Goal: Transaction & Acquisition: Purchase product/service

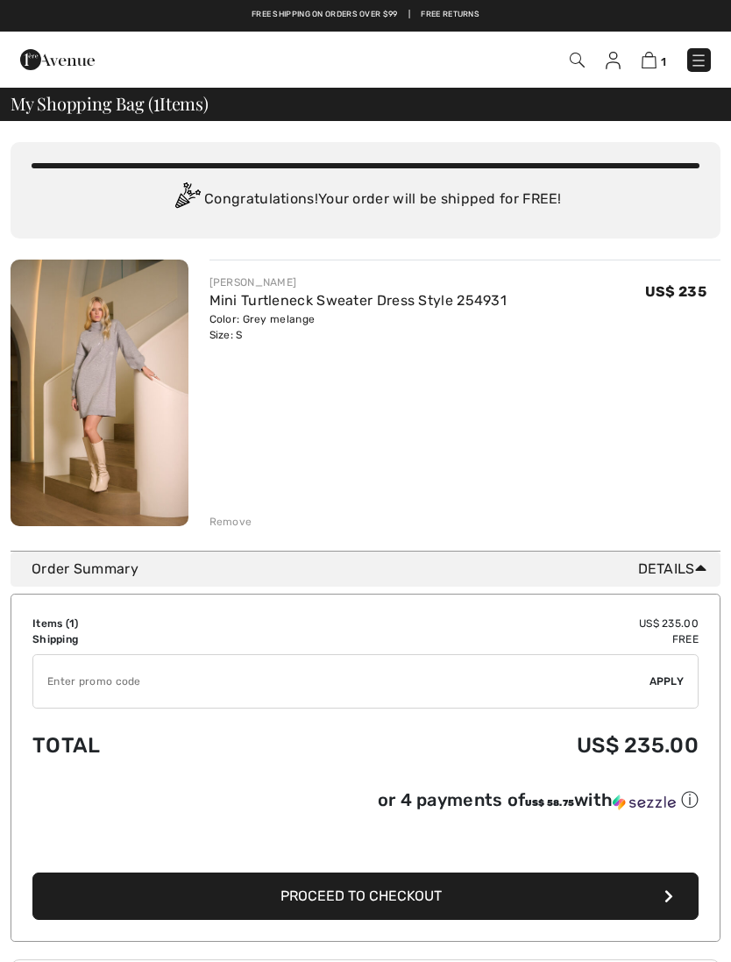
click at [210, 531] on div "You are only US$ 0.00 away from FREE SHIPPING! Continue Shopping > Congratulati…" at bounding box center [366, 336] width 710 height 430
click at [248, 514] on div "Remove" at bounding box center [231, 522] width 43 height 16
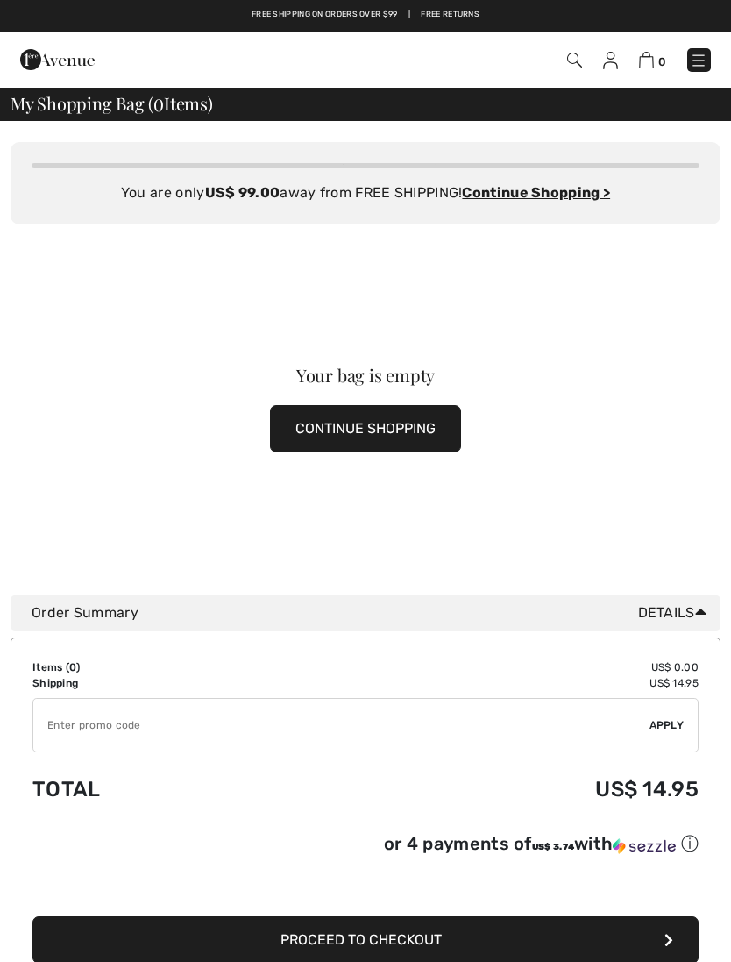
click at [351, 433] on button "CONTINUE SHOPPING" at bounding box center [365, 428] width 191 height 47
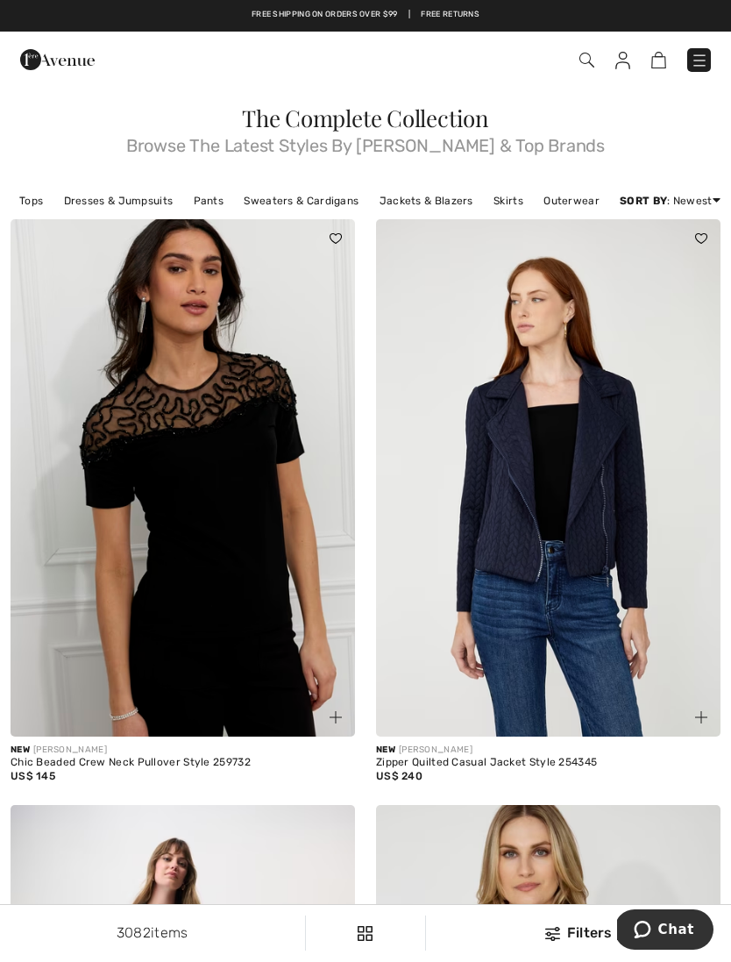
click at [417, 204] on link "Jackets & Blazers" at bounding box center [426, 200] width 111 height 23
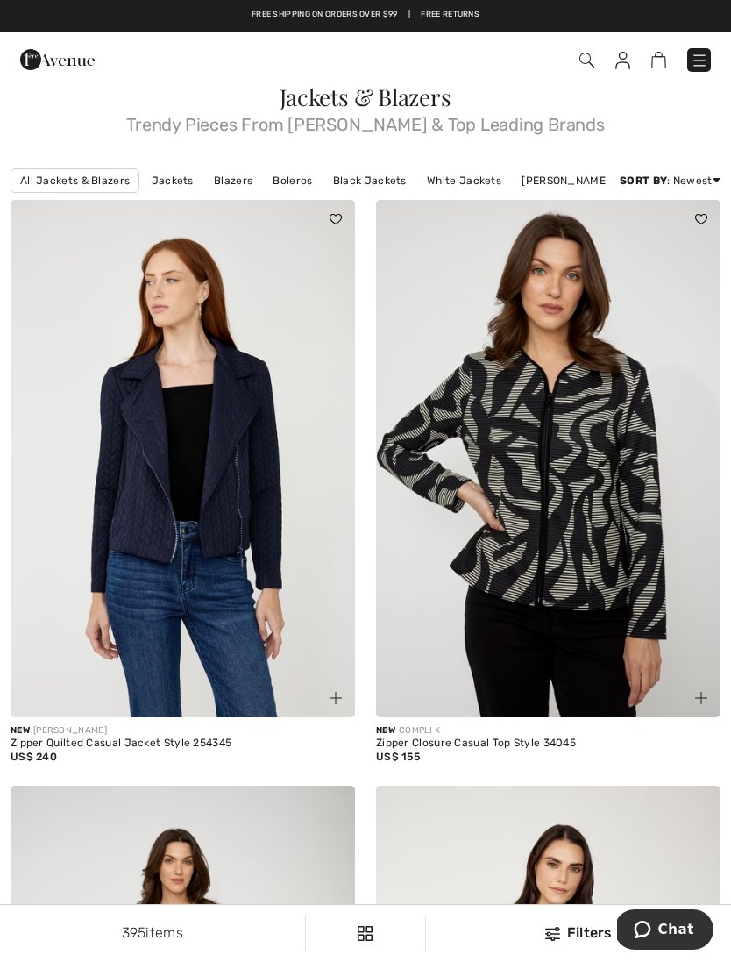
click at [563, 175] on link "Joseph Ribkoff Jackets" at bounding box center [588, 180] width 150 height 23
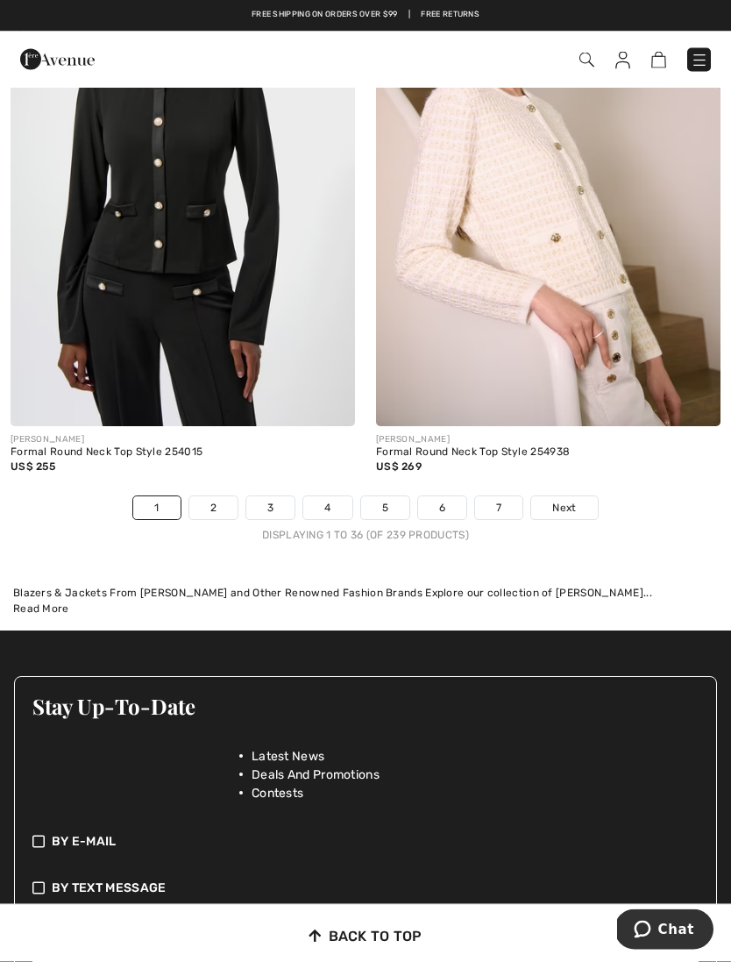
scroll to position [11102, 0]
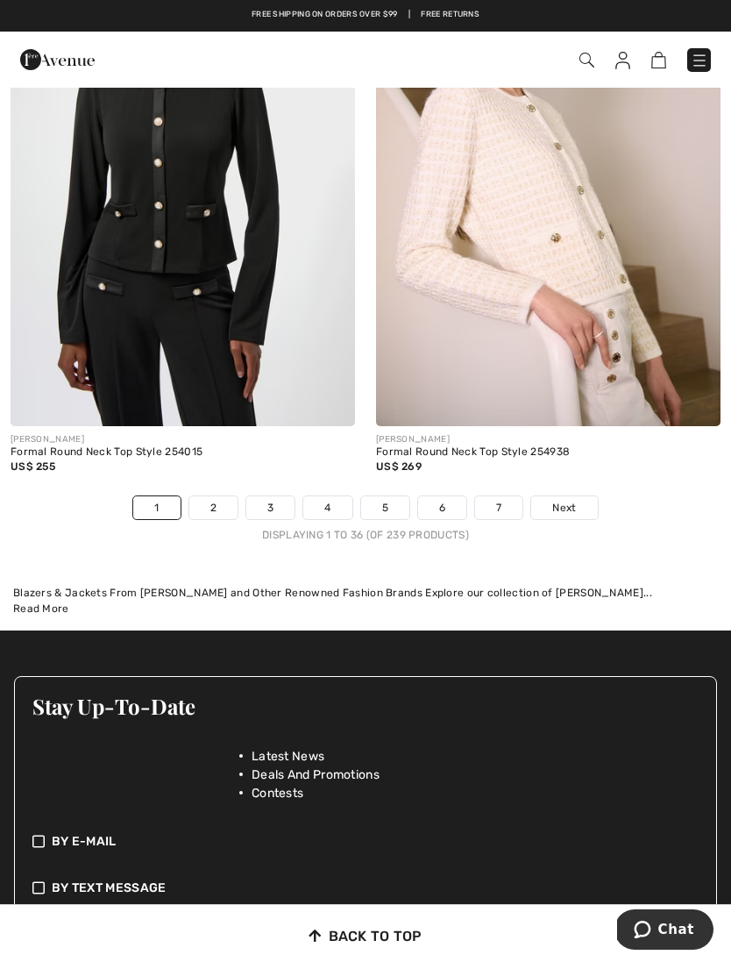
click at [212, 500] on link "2" at bounding box center [213, 507] width 48 height 23
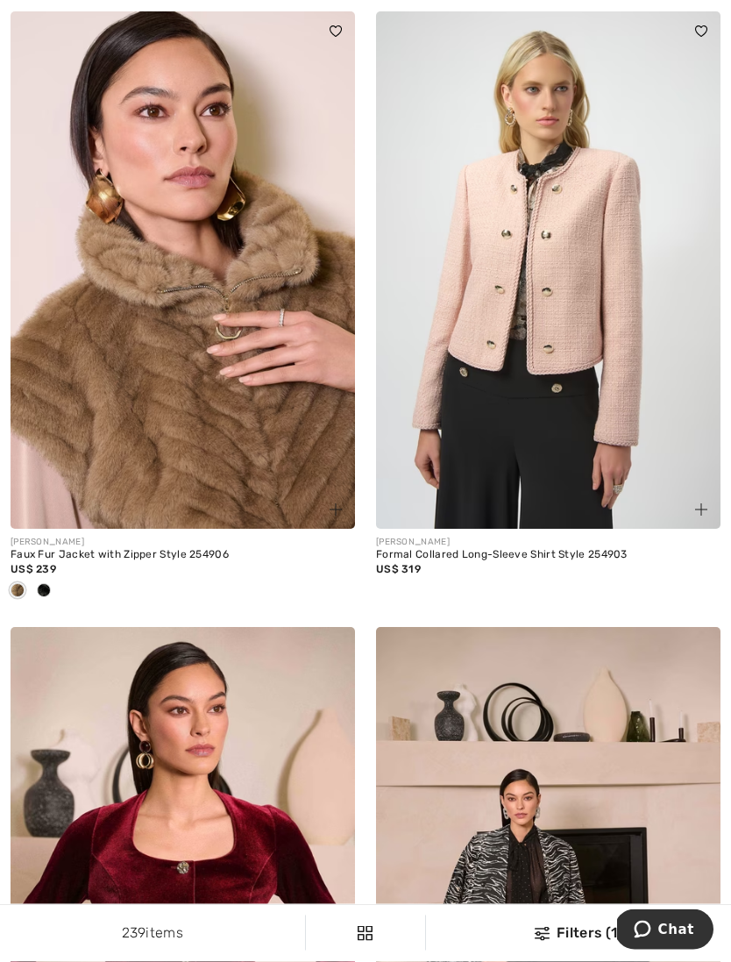
scroll to position [748, 0]
click at [217, 429] on img at bounding box center [183, 269] width 345 height 517
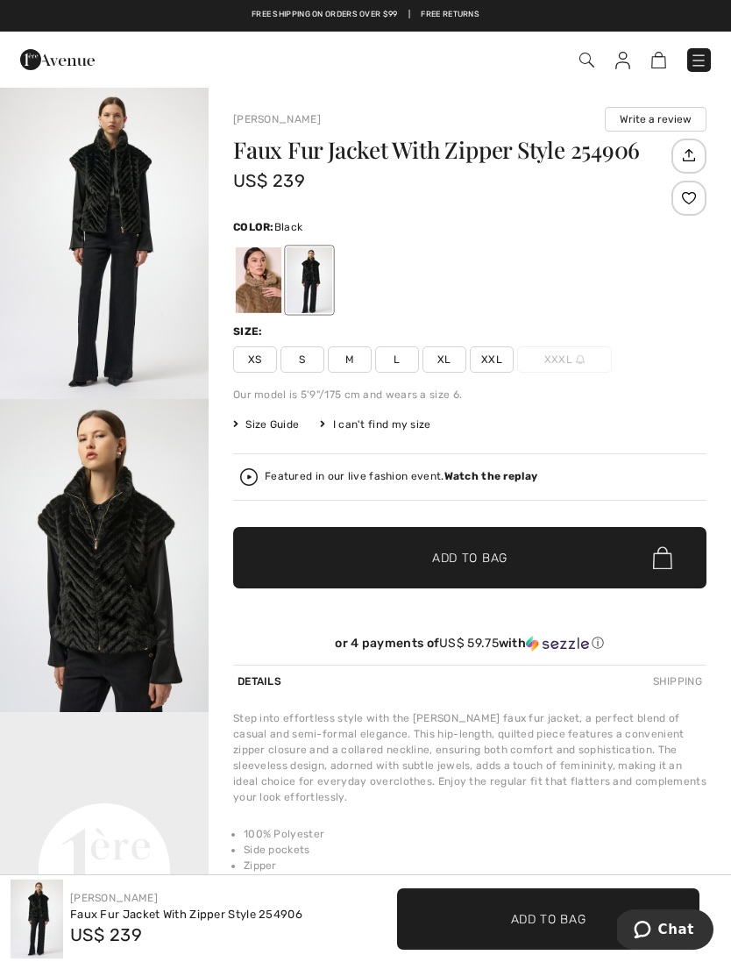
click at [360, 370] on span "M" at bounding box center [350, 359] width 44 height 26
click at [563, 574] on span "✔ Added to Bag Add to Bag" at bounding box center [470, 557] width 474 height 61
